Goal: Task Accomplishment & Management: Use online tool/utility

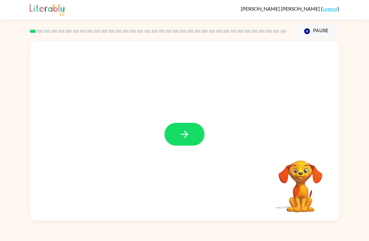
click at [187, 132] on icon "button" at bounding box center [184, 134] width 11 height 11
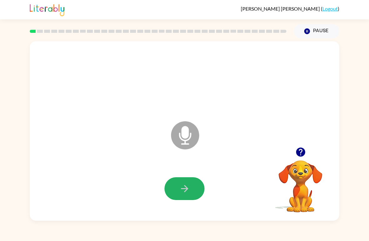
click at [182, 195] on button "button" at bounding box center [185, 188] width 40 height 23
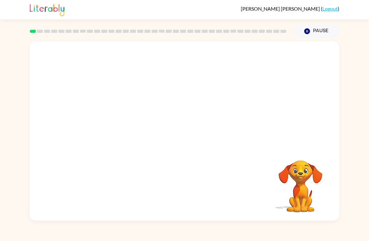
click at [315, 156] on video "Your browser must support playing .mp4 files to use Literably. Please try using…" at bounding box center [300, 182] width 63 height 63
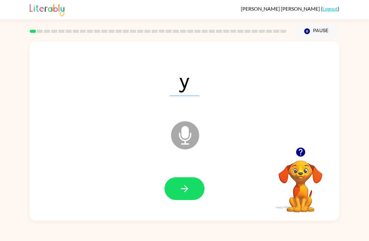
click at [172, 193] on button "button" at bounding box center [185, 188] width 40 height 23
click at [189, 188] on icon "button" at bounding box center [184, 188] width 11 height 11
click at [172, 188] on button "button" at bounding box center [185, 188] width 40 height 23
click at [191, 195] on button "button" at bounding box center [185, 188] width 40 height 23
click at [176, 186] on button "button" at bounding box center [185, 188] width 40 height 23
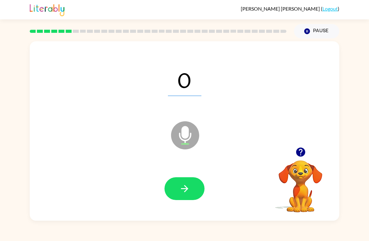
click at [189, 198] on button "button" at bounding box center [185, 188] width 40 height 23
click at [191, 190] on button "button" at bounding box center [185, 188] width 40 height 23
click at [171, 203] on div at bounding box center [184, 189] width 297 height 52
click at [193, 191] on button "button" at bounding box center [185, 188] width 40 height 23
click at [187, 184] on icon "button" at bounding box center [184, 188] width 11 height 11
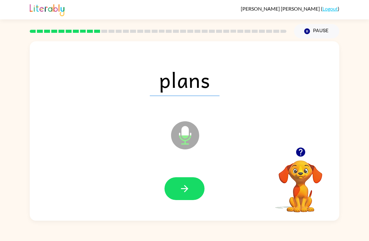
click at [180, 187] on icon "button" at bounding box center [184, 188] width 11 height 11
click at [177, 194] on button "button" at bounding box center [185, 188] width 40 height 23
click at [176, 191] on button "button" at bounding box center [185, 188] width 40 height 23
click at [186, 194] on icon "button" at bounding box center [184, 188] width 11 height 11
click at [186, 186] on icon "button" at bounding box center [184, 188] width 11 height 11
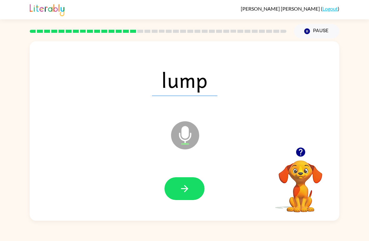
click at [174, 178] on button "button" at bounding box center [185, 188] width 40 height 23
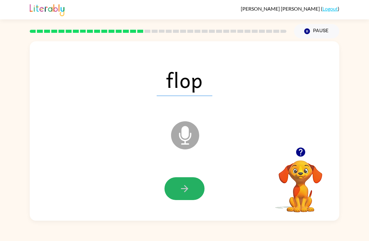
click at [177, 187] on button "button" at bounding box center [185, 188] width 40 height 23
click at [185, 192] on icon "button" at bounding box center [184, 188] width 7 height 7
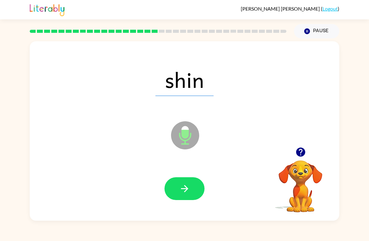
click at [173, 191] on button "button" at bounding box center [185, 188] width 40 height 23
click at [169, 188] on button "button" at bounding box center [185, 188] width 40 height 23
click at [175, 180] on button "button" at bounding box center [185, 188] width 40 height 23
click at [171, 194] on button "button" at bounding box center [185, 188] width 40 height 23
click at [174, 191] on button "button" at bounding box center [185, 188] width 40 height 23
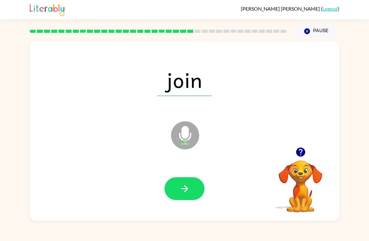
click at [179, 183] on button "button" at bounding box center [185, 188] width 40 height 23
click at [177, 191] on button "button" at bounding box center [185, 188] width 40 height 23
click at [179, 196] on button "button" at bounding box center [185, 188] width 40 height 23
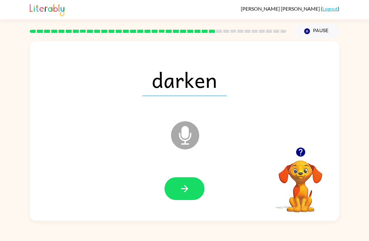
click at [181, 193] on icon "button" at bounding box center [184, 188] width 11 height 11
click at [197, 190] on button "button" at bounding box center [185, 188] width 40 height 23
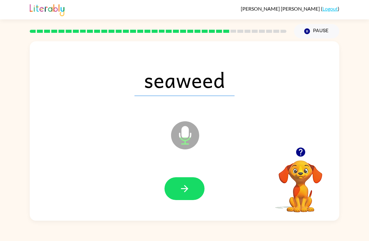
click at [175, 183] on button "button" at bounding box center [185, 188] width 40 height 23
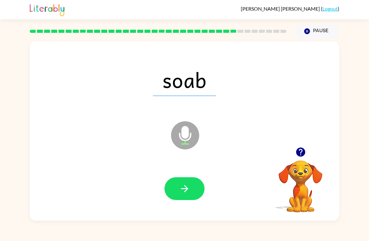
click at [186, 194] on icon "button" at bounding box center [184, 188] width 11 height 11
click at [175, 193] on button "button" at bounding box center [185, 188] width 40 height 23
click at [183, 188] on icon "button" at bounding box center [184, 188] width 11 height 11
click at [302, 152] on icon "button" at bounding box center [300, 152] width 11 height 11
click at [180, 183] on button "button" at bounding box center [185, 188] width 40 height 23
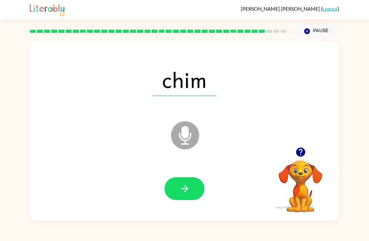
click at [301, 157] on icon "button" at bounding box center [300, 152] width 11 height 11
click at [173, 184] on button "button" at bounding box center [185, 188] width 40 height 23
click at [175, 183] on button "button" at bounding box center [185, 188] width 40 height 23
click at [305, 153] on icon "button" at bounding box center [300, 152] width 9 height 9
click at [302, 156] on icon "button" at bounding box center [300, 152] width 9 height 9
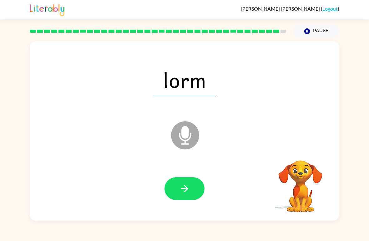
click at [302, 156] on video "Your browser must support playing .mp4 files to use Literably. Please try using…" at bounding box center [300, 182] width 63 height 63
click at [301, 152] on icon "button" at bounding box center [300, 152] width 11 height 11
click at [300, 152] on icon "button" at bounding box center [300, 152] width 9 height 9
click at [307, 149] on button "button" at bounding box center [301, 152] width 16 height 16
click at [300, 151] on icon "button" at bounding box center [300, 152] width 9 height 9
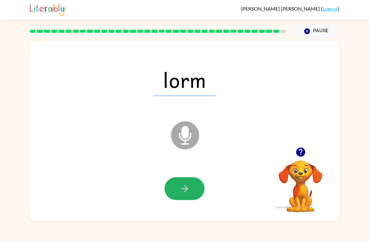
click at [192, 190] on button "button" at bounding box center [185, 188] width 40 height 23
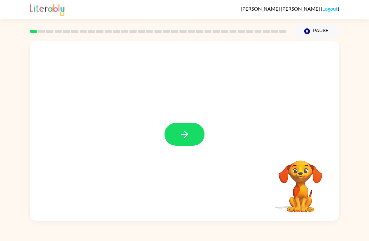
click at [198, 131] on button "button" at bounding box center [185, 134] width 40 height 23
click at [197, 131] on div at bounding box center [185, 134] width 40 height 23
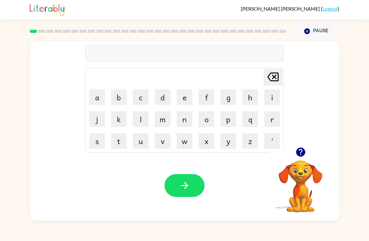
click at [268, 124] on button "r" at bounding box center [272, 119] width 16 height 16
click at [140, 137] on button "u" at bounding box center [141, 141] width 16 height 16
click at [121, 95] on button "b" at bounding box center [119, 97] width 16 height 16
click at [181, 183] on icon "button" at bounding box center [184, 185] width 11 height 11
click at [166, 118] on button "m" at bounding box center [163, 119] width 16 height 16
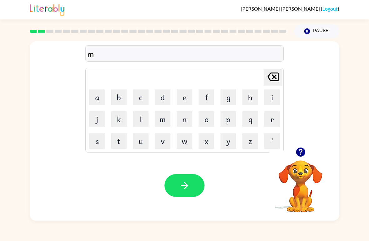
click at [211, 124] on button "o" at bounding box center [207, 119] width 16 height 16
click at [141, 140] on button "u" at bounding box center [141, 141] width 16 height 16
click at [121, 144] on button "t" at bounding box center [119, 141] width 16 height 16
click at [255, 98] on button "h" at bounding box center [250, 97] width 16 height 16
click at [166, 190] on button "button" at bounding box center [185, 185] width 40 height 23
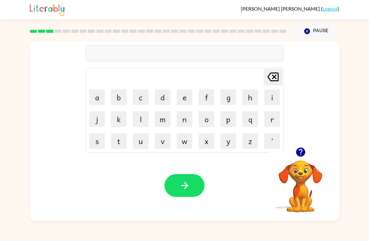
click at [164, 99] on button "d" at bounding box center [163, 97] width 16 height 16
click at [185, 96] on button "e" at bounding box center [185, 97] width 16 height 16
click at [188, 122] on button "n" at bounding box center [185, 119] width 16 height 16
click at [179, 98] on button "e" at bounding box center [185, 97] width 16 height 16
click at [189, 192] on button "button" at bounding box center [185, 185] width 40 height 23
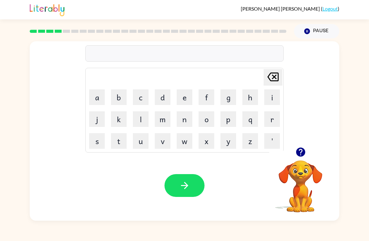
click at [103, 140] on button "s" at bounding box center [97, 141] width 16 height 16
click at [226, 119] on button "p" at bounding box center [229, 119] width 16 height 16
click at [209, 120] on button "o" at bounding box center [207, 119] width 16 height 16
click at [120, 141] on button "t" at bounding box center [119, 141] width 16 height 16
click at [188, 98] on button "e" at bounding box center [185, 97] width 16 height 16
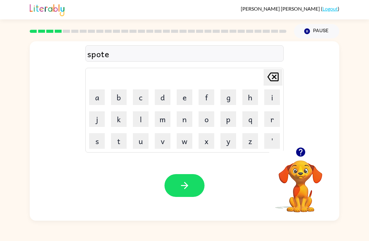
click at [189, 185] on icon "button" at bounding box center [184, 185] width 11 height 11
click at [99, 143] on button "s" at bounding box center [97, 141] width 16 height 16
click at [187, 140] on button "w" at bounding box center [185, 141] width 16 height 16
click at [213, 120] on button "o" at bounding box center [207, 119] width 16 height 16
click at [282, 77] on button "[PERSON_NAME] last character input" at bounding box center [273, 77] width 19 height 17
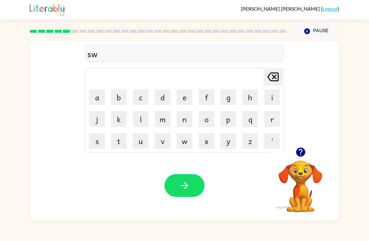
click at [178, 103] on button "e" at bounding box center [185, 97] width 16 height 16
click at [247, 114] on button "q" at bounding box center [250, 119] width 16 height 16
click at [278, 82] on icon "[PERSON_NAME] last character input" at bounding box center [273, 76] width 15 height 15
click at [226, 126] on button "p" at bounding box center [229, 119] width 16 height 16
click at [124, 144] on button "t" at bounding box center [119, 141] width 16 height 16
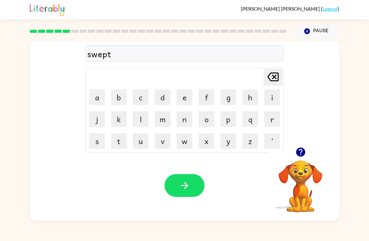
click at [188, 183] on icon "button" at bounding box center [184, 185] width 11 height 11
click at [230, 120] on button "p" at bounding box center [229, 119] width 16 height 16
click at [186, 96] on button "e" at bounding box center [185, 97] width 16 height 16
click at [274, 77] on icon at bounding box center [273, 77] width 11 height 9
click at [144, 119] on button "l" at bounding box center [141, 119] width 16 height 16
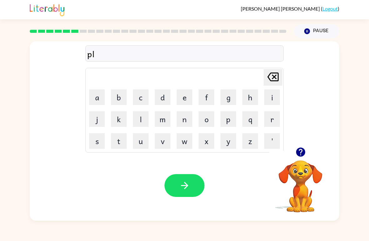
click at [274, 102] on button "i" at bounding box center [272, 97] width 16 height 16
click at [183, 99] on button "e" at bounding box center [185, 97] width 16 height 16
click at [282, 74] on button "[PERSON_NAME] last character input" at bounding box center [273, 77] width 19 height 17
click at [269, 84] on icon "[PERSON_NAME] last character input" at bounding box center [273, 76] width 15 height 15
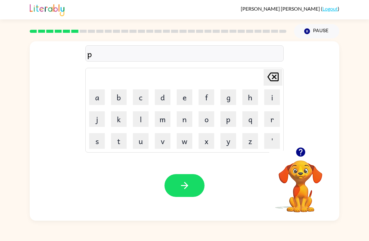
click at [272, 95] on button "i" at bounding box center [272, 97] width 16 height 16
click at [201, 91] on button "f" at bounding box center [207, 97] width 16 height 16
click at [278, 78] on icon at bounding box center [273, 77] width 11 height 9
click at [187, 97] on button "e" at bounding box center [185, 97] width 16 height 16
click at [194, 190] on button "button" at bounding box center [185, 185] width 40 height 23
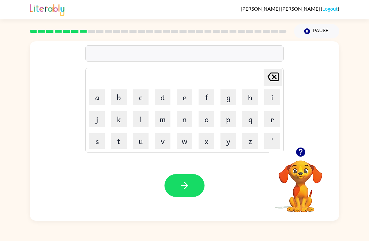
click at [155, 99] on button "d" at bounding box center [163, 97] width 16 height 16
click at [273, 81] on icon at bounding box center [273, 77] width 11 height 9
click at [140, 99] on button "c" at bounding box center [141, 97] width 16 height 16
click at [101, 98] on button "a" at bounding box center [97, 97] width 16 height 16
click at [187, 120] on button "n" at bounding box center [185, 119] width 16 height 16
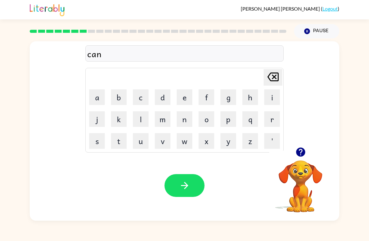
click at [163, 100] on button "d" at bounding box center [163, 97] width 16 height 16
click at [178, 98] on button "e" at bounding box center [185, 97] width 16 height 16
click at [146, 122] on button "l" at bounding box center [141, 119] width 16 height 16
click at [194, 189] on button "button" at bounding box center [185, 185] width 40 height 23
click at [122, 102] on button "b" at bounding box center [119, 97] width 16 height 16
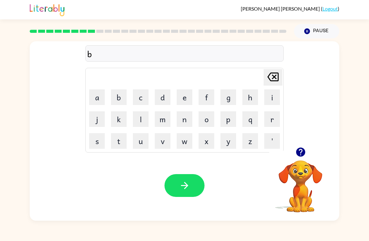
click at [98, 101] on button "a" at bounding box center [97, 97] width 16 height 16
click at [120, 144] on button "t" at bounding box center [119, 141] width 16 height 16
click at [253, 95] on button "h" at bounding box center [250, 97] width 16 height 16
click at [189, 191] on icon "button" at bounding box center [184, 185] width 11 height 11
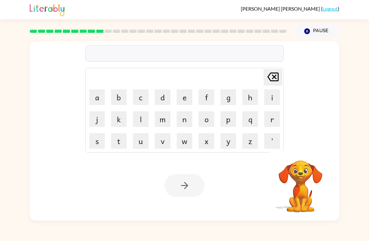
click at [148, 93] on button "c" at bounding box center [141, 97] width 16 height 16
click at [148, 117] on button "l" at bounding box center [141, 119] width 16 height 16
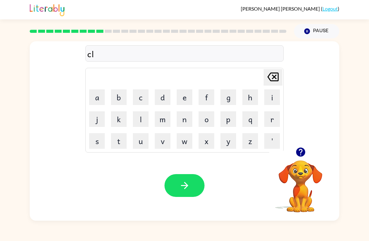
click at [213, 119] on button "o" at bounding box center [207, 119] width 16 height 16
click at [191, 142] on button "w" at bounding box center [185, 141] width 16 height 16
click at [187, 120] on button "n" at bounding box center [185, 119] width 16 height 16
click at [184, 185] on icon "button" at bounding box center [184, 185] width 11 height 11
click at [94, 142] on button "s" at bounding box center [97, 141] width 16 height 16
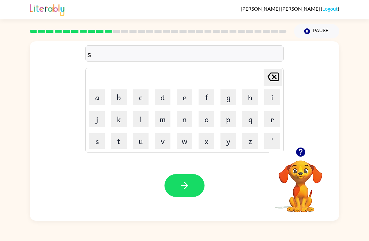
click at [247, 97] on button "h" at bounding box center [250, 97] width 16 height 16
click at [203, 123] on button "o" at bounding box center [207, 119] width 16 height 16
click at [137, 97] on button "c" at bounding box center [141, 97] width 16 height 16
click at [125, 125] on button "k" at bounding box center [119, 119] width 16 height 16
click at [176, 185] on button "button" at bounding box center [185, 185] width 40 height 23
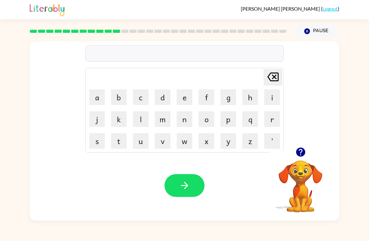
click at [226, 99] on button "g" at bounding box center [229, 97] width 16 height 16
click at [90, 104] on button "a" at bounding box center [97, 97] width 16 height 16
click at [126, 101] on button "b" at bounding box center [119, 97] width 16 height 16
click at [186, 99] on button "e" at bounding box center [185, 97] width 16 height 16
click at [201, 189] on button "button" at bounding box center [185, 185] width 40 height 23
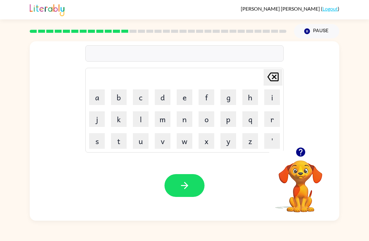
click at [190, 94] on button "e" at bounding box center [185, 97] width 16 height 16
click at [204, 148] on button "x" at bounding box center [207, 141] width 16 height 16
click at [235, 121] on button "p" at bounding box center [229, 119] width 16 height 16
click at [145, 113] on button "l" at bounding box center [141, 119] width 16 height 16
click at [210, 124] on button "o" at bounding box center [207, 119] width 16 height 16
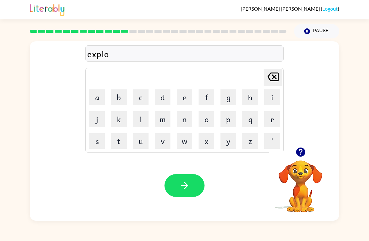
click at [167, 96] on button "d" at bounding box center [163, 97] width 16 height 16
click at [185, 99] on button "e" at bounding box center [185, 97] width 16 height 16
click at [183, 186] on icon "button" at bounding box center [184, 185] width 7 height 7
click at [87, 146] on td "s" at bounding box center [96, 140] width 21 height 21
click at [95, 143] on button "s" at bounding box center [97, 141] width 16 height 16
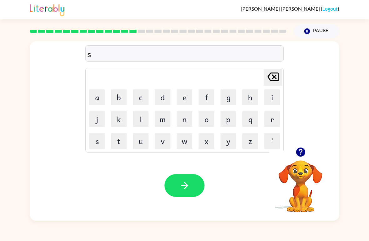
click at [180, 140] on button "w" at bounding box center [185, 141] width 16 height 16
click at [184, 104] on button "e" at bounding box center [185, 97] width 16 height 16
click at [189, 100] on button "e" at bounding box center [185, 97] width 16 height 16
click at [181, 105] on button "e" at bounding box center [185, 97] width 16 height 16
click at [185, 98] on button "e" at bounding box center [185, 97] width 16 height 16
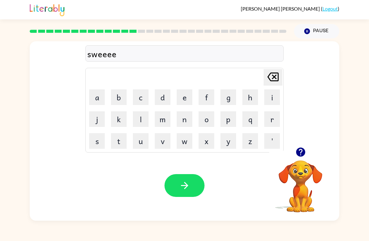
click at [185, 99] on button "e" at bounding box center [185, 97] width 16 height 16
click at [274, 78] on icon at bounding box center [273, 77] width 11 height 9
click at [267, 83] on icon "[PERSON_NAME] last character input" at bounding box center [273, 76] width 15 height 15
click at [266, 83] on icon "[PERSON_NAME] last character input" at bounding box center [273, 76] width 15 height 15
click at [119, 143] on button "t" at bounding box center [119, 141] width 16 height 16
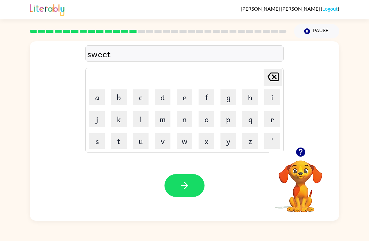
click at [123, 146] on button "t" at bounding box center [119, 141] width 16 height 16
click at [177, 189] on button "button" at bounding box center [185, 185] width 40 height 23
click at [253, 101] on button "h" at bounding box center [250, 97] width 16 height 16
click at [268, 100] on button "i" at bounding box center [272, 97] width 16 height 16
click at [230, 121] on button "p" at bounding box center [229, 119] width 16 height 16
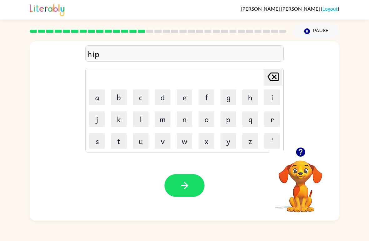
click at [230, 120] on button "p" at bounding box center [229, 119] width 16 height 16
click at [212, 120] on button "o" at bounding box center [207, 119] width 16 height 16
click at [208, 122] on button "o" at bounding box center [207, 119] width 16 height 16
click at [168, 143] on button "v" at bounding box center [163, 141] width 16 height 16
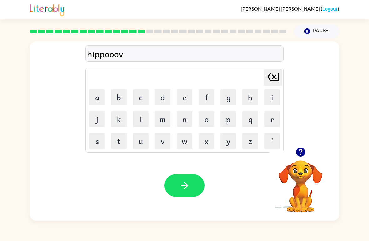
click at [190, 193] on button "button" at bounding box center [185, 185] width 40 height 23
click at [210, 96] on button "f" at bounding box center [207, 97] width 16 height 16
click at [212, 121] on button "o" at bounding box center [207, 119] width 16 height 16
click at [271, 125] on button "r" at bounding box center [272, 119] width 16 height 16
click at [148, 97] on button "c" at bounding box center [141, 97] width 16 height 16
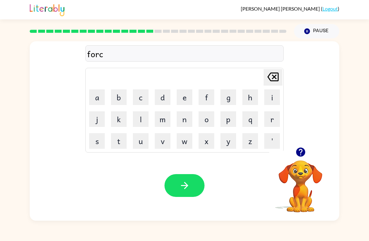
click at [117, 119] on button "k" at bounding box center [119, 119] width 16 height 16
click at [171, 204] on div "Your browser must support playing .mp4 files to use Literably. Please try using…" at bounding box center [185, 185] width 310 height 70
click at [183, 196] on button "button" at bounding box center [185, 185] width 40 height 23
click at [181, 139] on button "w" at bounding box center [185, 141] width 16 height 16
click at [186, 97] on button "e" at bounding box center [185, 97] width 16 height 16
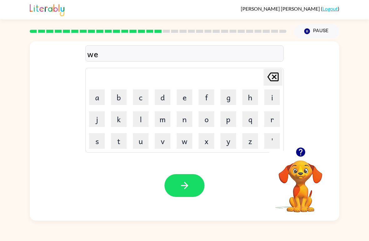
click at [113, 92] on button "b" at bounding box center [119, 97] width 16 height 16
click at [183, 182] on icon "button" at bounding box center [184, 185] width 11 height 11
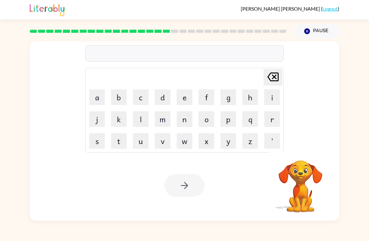
click at [98, 145] on button "s" at bounding box center [97, 141] width 16 height 16
click at [145, 122] on button "l" at bounding box center [141, 119] width 16 height 16
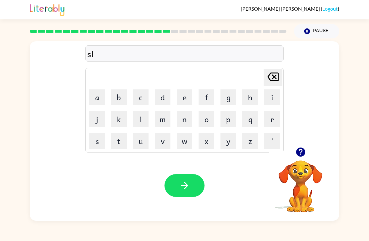
click at [188, 103] on button "e" at bounding box center [185, 97] width 16 height 16
click at [231, 121] on button "p" at bounding box center [229, 119] width 16 height 16
click at [120, 140] on button "t" at bounding box center [119, 141] width 16 height 16
click at [202, 189] on button "button" at bounding box center [185, 185] width 40 height 23
click at [302, 149] on icon "button" at bounding box center [300, 152] width 9 height 9
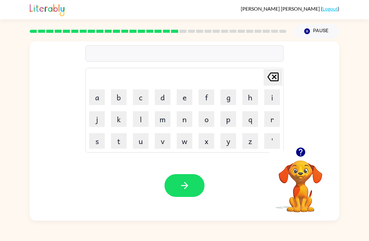
click at [248, 100] on button "h" at bounding box center [250, 97] width 16 height 16
click at [99, 99] on button "a" at bounding box center [97, 97] width 16 height 16
click at [272, 119] on button "r" at bounding box center [272, 119] width 16 height 16
click at [167, 101] on button "d" at bounding box center [163, 97] width 16 height 16
click at [176, 183] on button "button" at bounding box center [185, 185] width 40 height 23
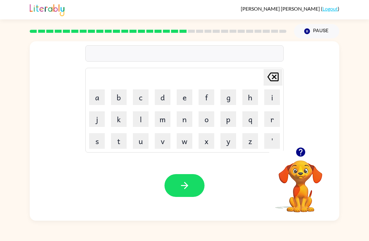
click at [274, 120] on button "r" at bounding box center [272, 119] width 16 height 16
click at [209, 125] on button "o" at bounding box center [207, 119] width 16 height 16
click at [163, 99] on button "d" at bounding box center [163, 97] width 16 height 16
click at [190, 192] on button "button" at bounding box center [185, 185] width 40 height 23
click at [283, 120] on div "[PERSON_NAME] last character input a b c d e f g h i j k l m n o p q r s t u v …" at bounding box center [184, 110] width 198 height 85
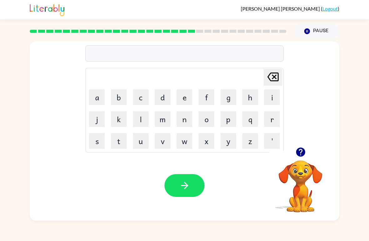
click at [186, 96] on button "e" at bounding box center [185, 97] width 16 height 16
click at [102, 143] on button "s" at bounding box center [97, 141] width 16 height 16
click at [118, 145] on button "t" at bounding box center [119, 141] width 16 height 16
click at [167, 101] on button "d" at bounding box center [163, 97] width 16 height 16
click at [186, 102] on button "e" at bounding box center [185, 97] width 16 height 16
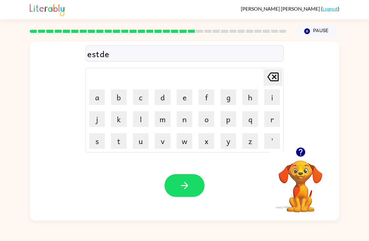
click at [268, 85] on div "[PERSON_NAME] last character input" at bounding box center [273, 77] width 15 height 16
click at [269, 86] on td "[PERSON_NAME] last character input" at bounding box center [184, 77] width 196 height 17
click at [277, 80] on icon "[PERSON_NAME] last character input" at bounding box center [273, 76] width 15 height 15
click at [267, 76] on icon "[PERSON_NAME] last character input" at bounding box center [273, 76] width 15 height 15
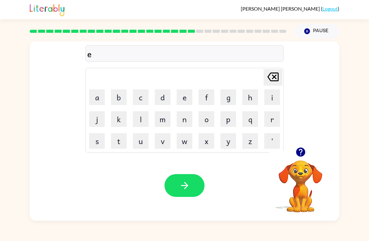
click at [266, 79] on icon "[PERSON_NAME] last character input" at bounding box center [273, 76] width 15 height 15
click at [264, 126] on button "r" at bounding box center [272, 119] width 16 height 16
click at [101, 143] on button "s" at bounding box center [97, 141] width 16 height 16
click at [120, 138] on button "t" at bounding box center [119, 141] width 16 height 16
click at [187, 100] on button "e" at bounding box center [185, 97] width 16 height 16
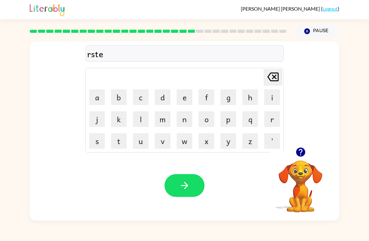
click at [166, 99] on button "d" at bounding box center [163, 97] width 16 height 16
click at [196, 188] on button "button" at bounding box center [185, 185] width 40 height 23
click at [148, 96] on button "c" at bounding box center [141, 97] width 16 height 16
click at [294, 157] on button "button" at bounding box center [301, 152] width 16 height 16
click at [282, 85] on button "[PERSON_NAME] last character input" at bounding box center [273, 77] width 19 height 17
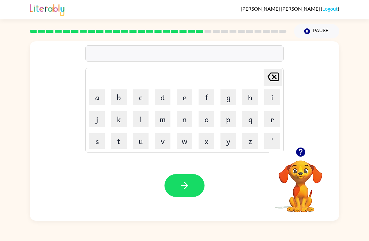
click at [188, 142] on button "w" at bounding box center [185, 141] width 16 height 16
click at [146, 98] on button "c" at bounding box center [141, 97] width 16 height 16
click at [271, 83] on icon "[PERSON_NAME] last character input" at bounding box center [273, 76] width 15 height 15
click at [100, 99] on button "a" at bounding box center [97, 97] width 16 height 16
click at [145, 100] on button "c" at bounding box center [141, 97] width 16 height 16
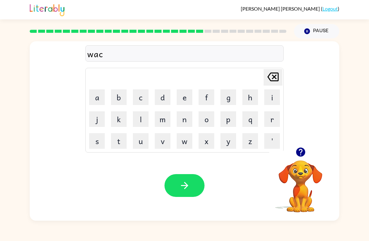
click at [115, 116] on button "k" at bounding box center [119, 119] width 16 height 16
click at [188, 100] on button "e" at bounding box center [185, 97] width 16 height 16
click at [178, 186] on button "button" at bounding box center [185, 185] width 40 height 23
click at [101, 142] on button "s" at bounding box center [97, 141] width 16 height 16
click at [186, 118] on button "n" at bounding box center [185, 119] width 16 height 16
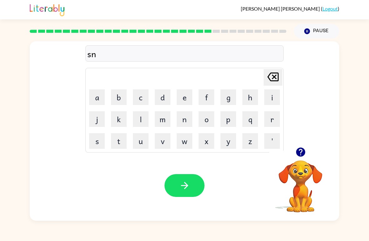
click at [208, 114] on button "o" at bounding box center [207, 119] width 16 height 16
click at [185, 147] on button "w" at bounding box center [185, 141] width 16 height 16
click at [163, 120] on button "m" at bounding box center [163, 119] width 16 height 16
click at [94, 101] on button "a" at bounding box center [97, 97] width 16 height 16
click at [189, 121] on button "n" at bounding box center [185, 119] width 16 height 16
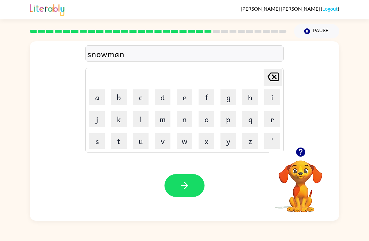
click at [194, 187] on button "button" at bounding box center [185, 185] width 40 height 23
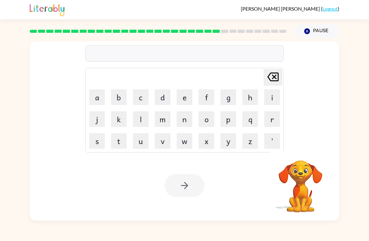
click at [185, 146] on button "w" at bounding box center [185, 141] width 16 height 16
click at [279, 99] on button "i" at bounding box center [272, 97] width 16 height 16
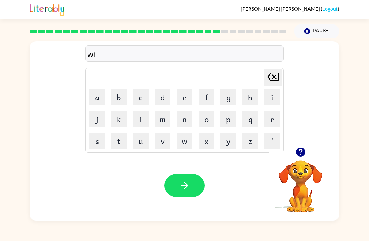
click at [187, 122] on button "n" at bounding box center [185, 119] width 16 height 16
click at [120, 140] on button "t" at bounding box center [119, 141] width 16 height 16
click at [186, 99] on button "e" at bounding box center [185, 97] width 16 height 16
click at [272, 122] on button "r" at bounding box center [272, 119] width 16 height 16
click at [186, 187] on icon "button" at bounding box center [184, 185] width 11 height 11
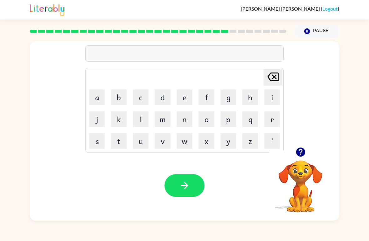
click at [142, 102] on button "c" at bounding box center [141, 97] width 16 height 16
click at [249, 100] on button "h" at bounding box center [250, 97] width 16 height 16
click at [186, 99] on button "e" at bounding box center [185, 97] width 16 height 16
click at [94, 141] on button "s" at bounding box center [97, 141] width 16 height 16
click at [118, 147] on button "t" at bounding box center [119, 141] width 16 height 16
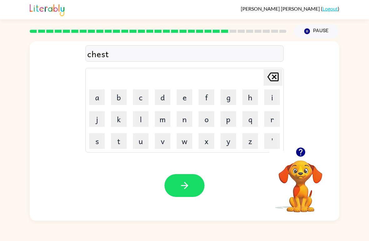
click at [184, 190] on icon "button" at bounding box center [184, 185] width 11 height 11
click at [91, 148] on button "s" at bounding box center [97, 141] width 16 height 16
click at [146, 146] on button "u" at bounding box center [141, 141] width 16 height 16
click at [170, 94] on button "d" at bounding box center [163, 97] width 16 height 16
click at [187, 99] on button "e" at bounding box center [185, 97] width 16 height 16
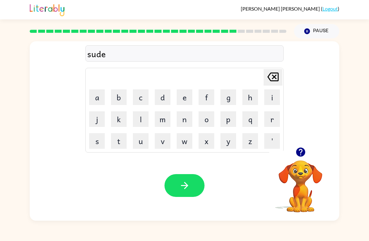
click at [182, 126] on button "n" at bounding box center [185, 119] width 16 height 16
click at [189, 192] on button "button" at bounding box center [185, 185] width 40 height 23
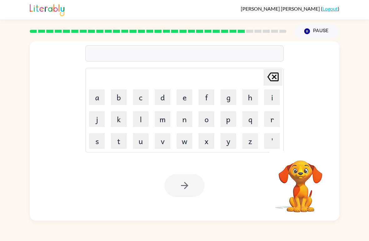
click at [141, 96] on button "c" at bounding box center [141, 97] width 16 height 16
click at [212, 117] on button "o" at bounding box center [207, 119] width 16 height 16
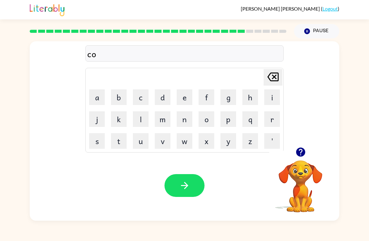
click at [186, 121] on button "n" at bounding box center [185, 119] width 16 height 16
click at [185, 99] on button "e" at bounding box center [185, 97] width 16 height 16
click at [190, 191] on button "button" at bounding box center [185, 185] width 40 height 23
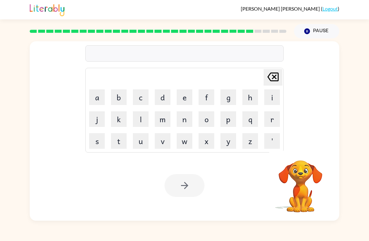
click at [139, 97] on button "c" at bounding box center [141, 97] width 16 height 16
click at [250, 93] on button "h" at bounding box center [250, 97] width 16 height 16
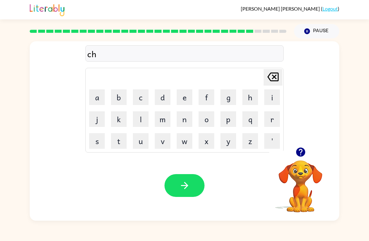
click at [211, 122] on button "o" at bounding box center [207, 119] width 16 height 16
click at [229, 117] on button "p" at bounding box center [229, 119] width 16 height 16
click at [183, 179] on button "button" at bounding box center [185, 185] width 40 height 23
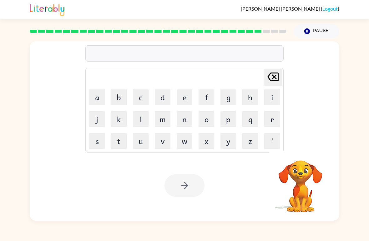
click at [144, 96] on button "c" at bounding box center [141, 97] width 16 height 16
click at [282, 80] on button "[PERSON_NAME] last character input" at bounding box center [273, 77] width 19 height 17
click at [99, 145] on button "s" at bounding box center [97, 141] width 16 height 16
click at [253, 99] on button "h" at bounding box center [250, 97] width 16 height 16
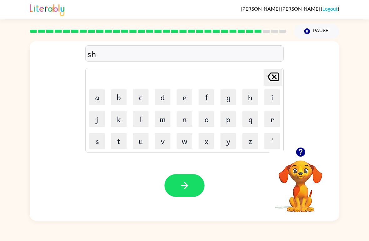
click at [125, 141] on button "t" at bounding box center [119, 141] width 16 height 16
click at [199, 189] on button "button" at bounding box center [185, 185] width 40 height 23
click at [125, 146] on button "t" at bounding box center [119, 141] width 16 height 16
click at [246, 98] on button "h" at bounding box center [250, 97] width 16 height 16
click at [191, 99] on button "e" at bounding box center [185, 97] width 16 height 16
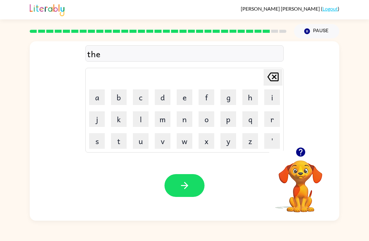
click at [274, 119] on button "r" at bounding box center [272, 119] width 16 height 16
click at [123, 140] on button "t" at bounding box center [119, 141] width 16 height 16
click at [102, 139] on button "s" at bounding box center [97, 141] width 16 height 16
click at [175, 182] on button "button" at bounding box center [185, 185] width 40 height 23
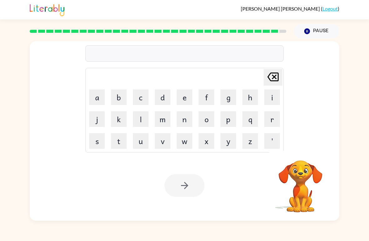
click at [277, 120] on button "r" at bounding box center [272, 119] width 16 height 16
click at [276, 95] on button "i" at bounding box center [272, 97] width 16 height 16
click at [228, 124] on button "p" at bounding box center [229, 119] width 16 height 16
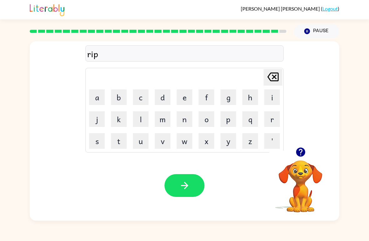
click at [187, 98] on button "e" at bounding box center [185, 97] width 16 height 16
click at [176, 184] on button "button" at bounding box center [185, 185] width 40 height 23
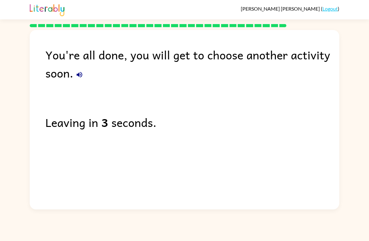
click at [44, 134] on div "You're all done, you will get to choose another activity soon. Leaving in 3 sec…" at bounding box center [185, 118] width 310 height 176
click at [342, 107] on div "You're all done, you will get to choose another activity soon. Leaving in 3 sec…" at bounding box center [184, 118] width 369 height 182
